Goal: Task Accomplishment & Management: Use online tool/utility

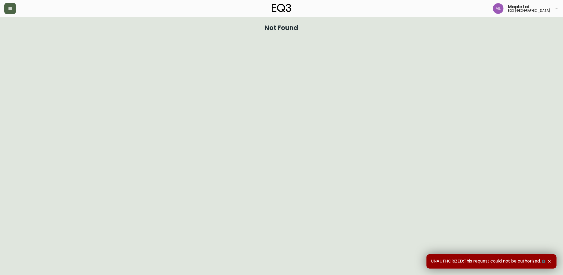
click at [11, 6] on button "button" at bounding box center [10, 9] width 12 height 12
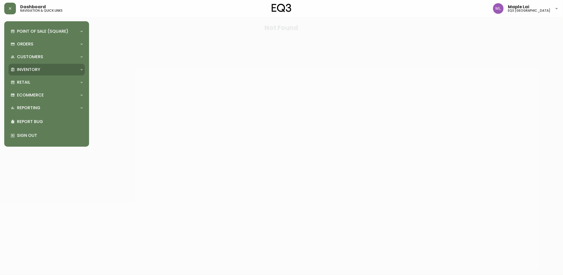
click at [19, 68] on p "Inventory" at bounding box center [28, 70] width 23 height 6
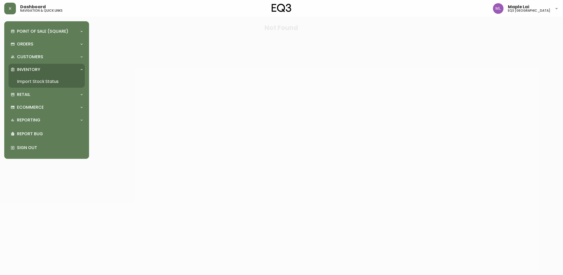
click at [36, 84] on link "Import Stock Status" at bounding box center [46, 81] width 76 height 12
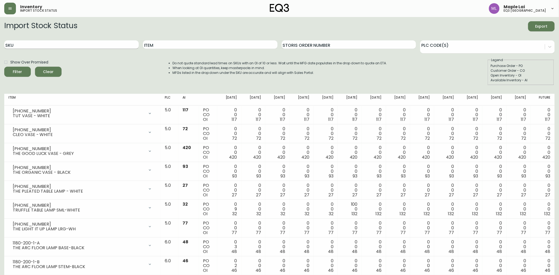
click at [63, 46] on input "SKU" at bounding box center [71, 44] width 134 height 8
paste input "[PHONE_NUMBER]"
type input "[PHONE_NUMBER]"
click at [4, 67] on button "Filter" at bounding box center [17, 72] width 27 height 10
